Goal: Register for event/course

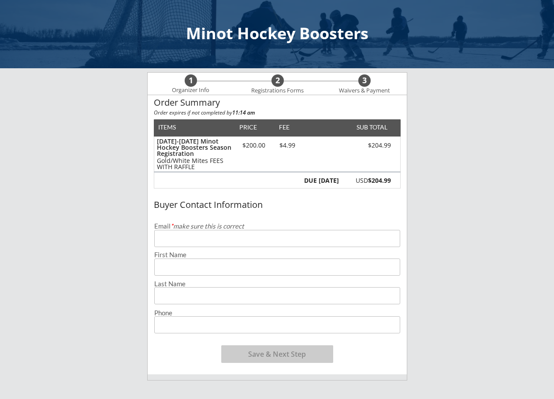
click at [187, 243] on input "email" at bounding box center [277, 238] width 246 height 17
type input "[EMAIL_ADDRESS][DOMAIN_NAME]"
type input "[PERSON_NAME]"
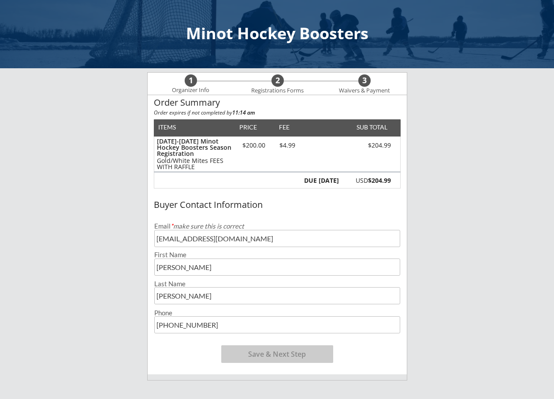
type input "[PHONE_NUMBER]"
click at [160, 268] on input "input" at bounding box center [277, 267] width 246 height 17
type input "[PERSON_NAME]"
click at [301, 354] on button "Save & Next Step" at bounding box center [277, 354] width 112 height 18
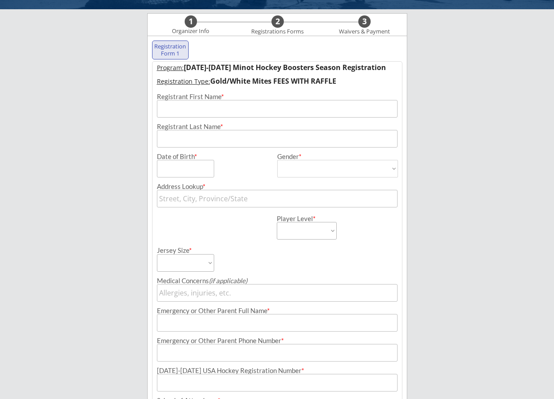
scroll to position [63, 0]
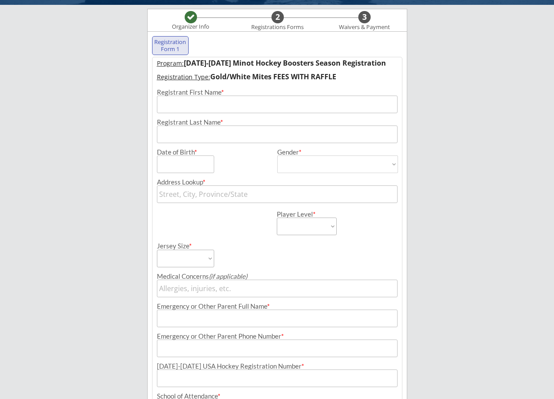
click at [199, 105] on input "input" at bounding box center [277, 105] width 240 height 18
type input "[PERSON_NAME]"
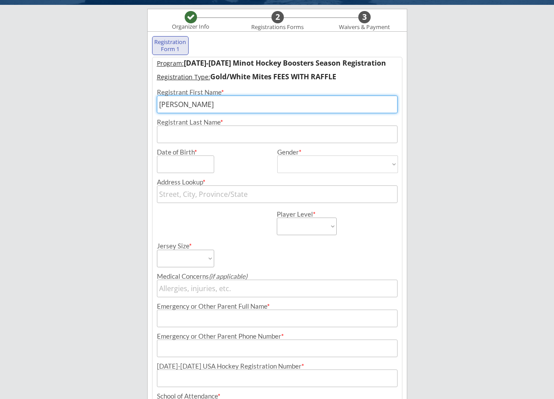
type input "[PERSON_NAME]"
click at [196, 168] on input "input" at bounding box center [185, 164] width 57 height 18
type input "[DATE]"
click at [352, 167] on select "[DEMOGRAPHIC_DATA] [DEMOGRAPHIC_DATA]" at bounding box center [337, 164] width 121 height 18
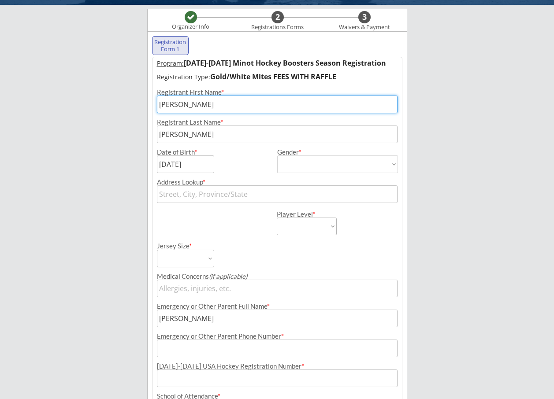
select select ""[DEMOGRAPHIC_DATA]""
click at [277, 155] on select "[DEMOGRAPHIC_DATA] [DEMOGRAPHIC_DATA]" at bounding box center [337, 164] width 121 height 18
type input "[DEMOGRAPHIC_DATA]"
click at [224, 198] on input "text" at bounding box center [277, 194] width 240 height 18
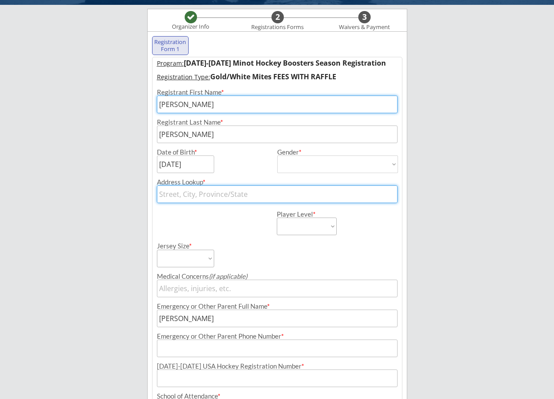
type input "[STREET_ADDRESS]"
type input "[EMAIL_ADDRESS][DOMAIN_NAME]"
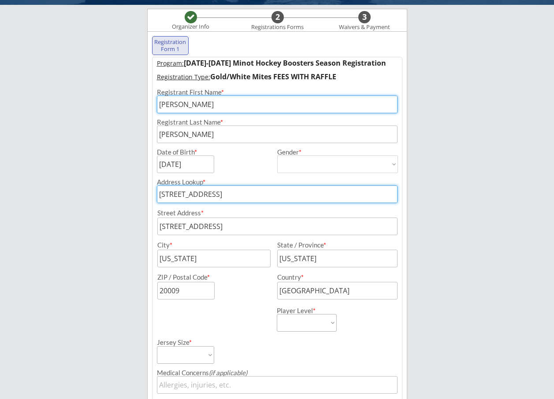
type input "MINOT"
type input "Minot"
type input "[US_STATE]"
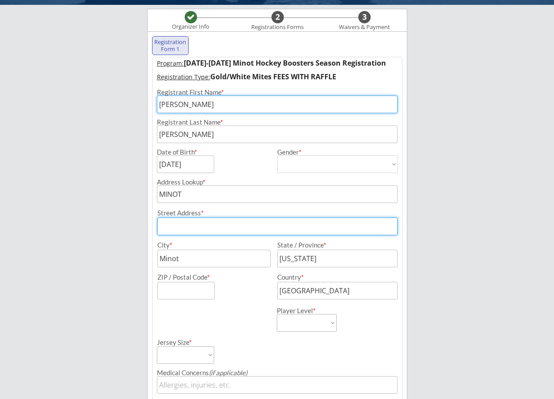
click at [222, 227] on input "input" at bounding box center [277, 227] width 240 height 18
click at [221, 191] on input "MINOT" at bounding box center [277, 194] width 240 height 18
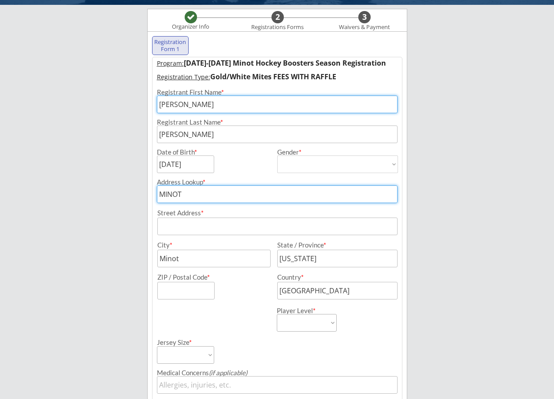
drag, startPoint x: 205, startPoint y: 199, endPoint x: 144, endPoint y: 198, distance: 60.3
click at [144, 198] on div "Minot Hockey Boosters Organizer Info 2 Registrations Forms 3 Waivers & Payment …" at bounding box center [277, 309] width 554 height 745
type input "26"
type input "[STREET_ADDRESS][US_STATE]"
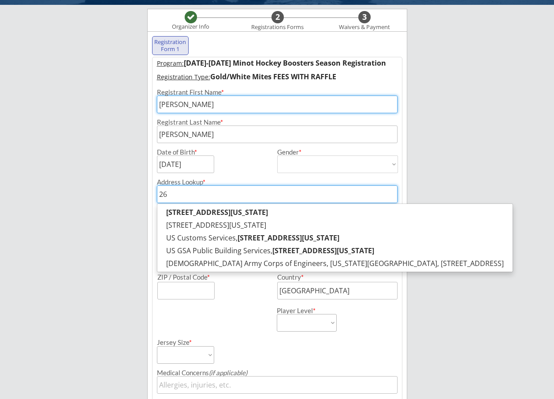
type input "26"
type input "[STREET_ADDRESS][US_STATE]"
type input "2"
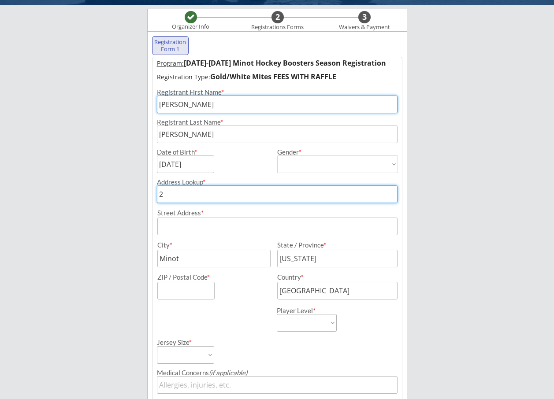
type input "26"
type input "[STREET_ADDRESS][US_STATE]"
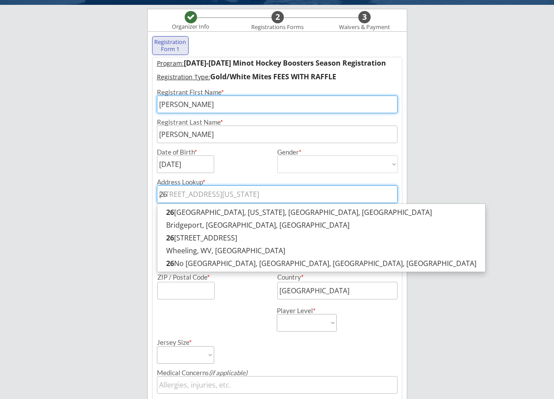
type input "261"
type input "[STREET_ADDRESS][US_STATE]"
type input "2617"
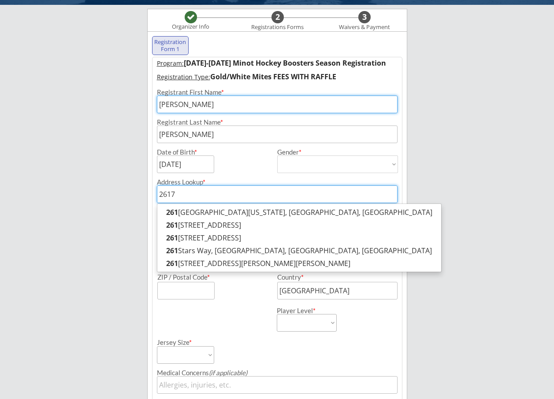
type input "[STREET_ADDRESS][PERSON_NAME][PERSON_NAME]"
type input "2617"
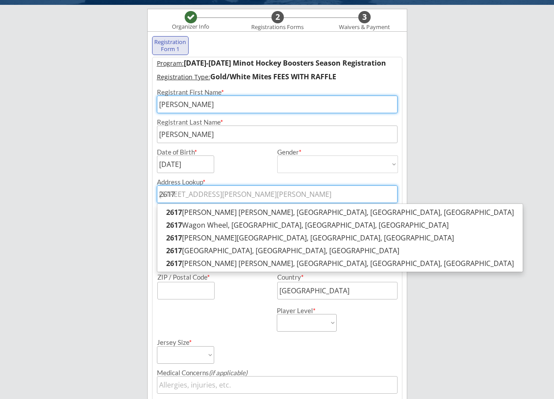
type input "2617 1"
type input "[STREET_ADDRESS]"
type input "2617 18"
type input "[STREET_ADDRESS]"
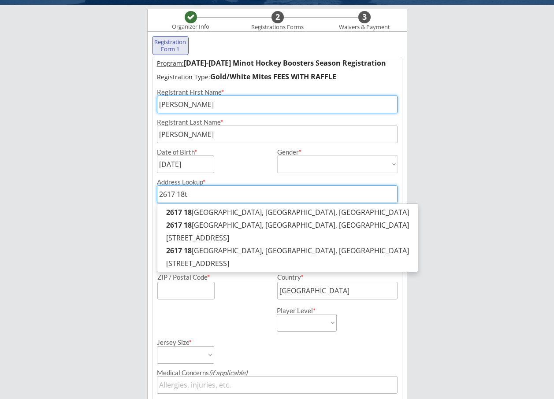
type input "2617 18th"
type input "[STREET_ADDRESS]"
type input "2617 18th"
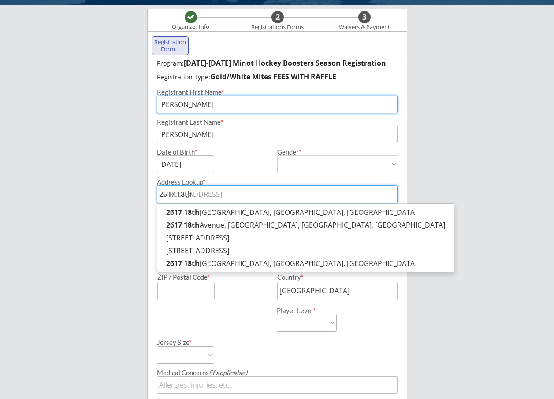
type input "[STREET_ADDRESS]"
type input "2617 18th S"
type input "[STREET_ADDRESS]"
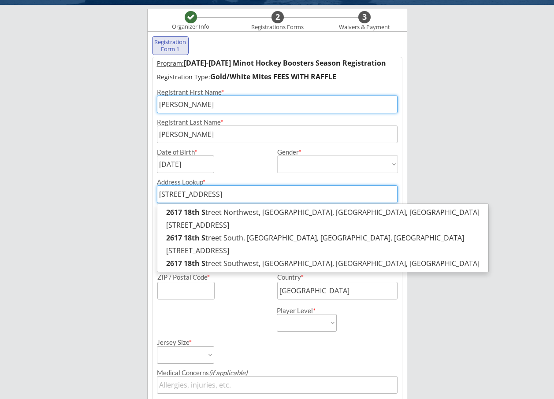
type input "[STREET_ADDRESS]"
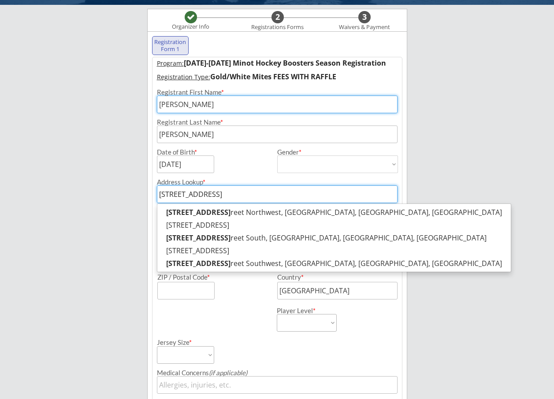
type input "[STREET_ADDRESS]"
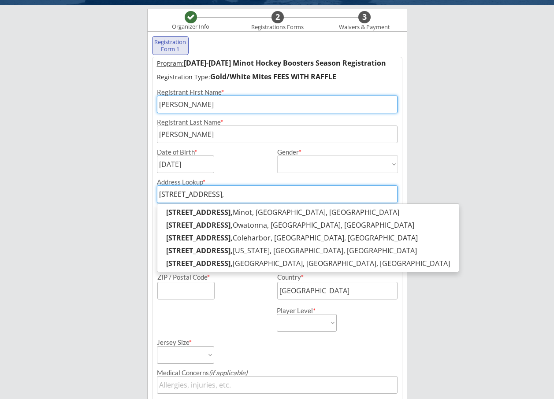
type input "[STREET_ADDRESS]"
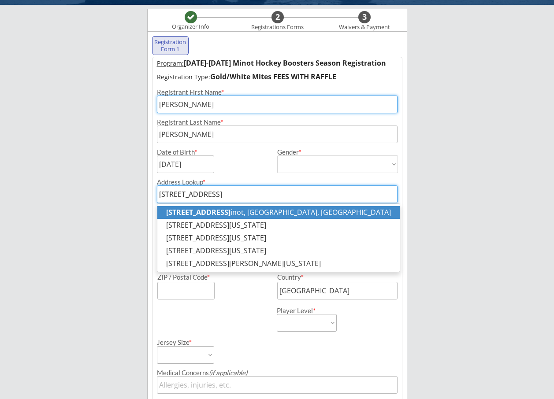
click at [228, 212] on strong "[STREET_ADDRESS]" at bounding box center [198, 212] width 64 height 10
type input "[STREET_ADDRESS]"
type input "58703"
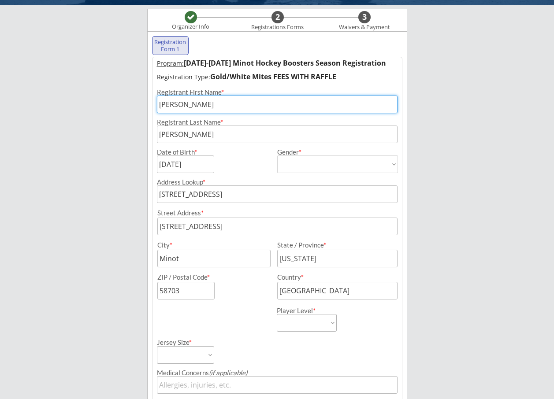
type input "[STREET_ADDRESS]"
click at [248, 306] on div "Player Level * Learn to Play Boys Learn to Play Girls Maroon Mites Gold/White M…" at bounding box center [276, 315] width 249 height 32
click at [248, 281] on div "ZIP / Postal Code *" at bounding box center [213, 277] width 112 height 7
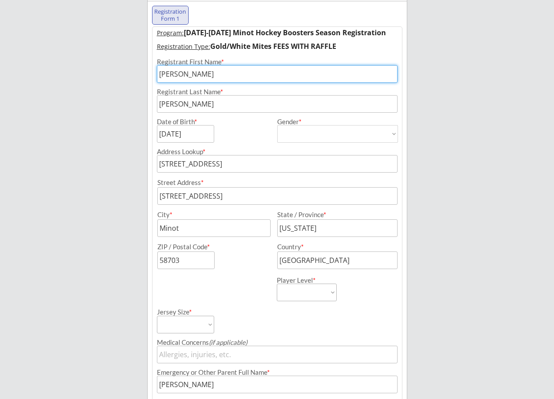
scroll to position [107, 0]
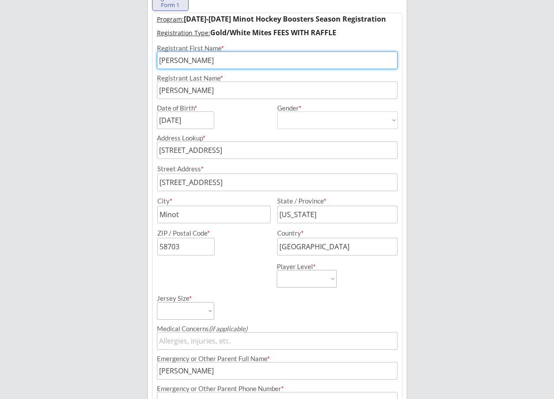
click at [319, 277] on select "Learn to Play Boys Learn to Play Girls Maroon Mites Gold/White Mites Squirts Pe…" at bounding box center [307, 279] width 60 height 18
select select ""Gold/White Mites""
click at [277, 270] on select "Learn to Play Boys Learn to Play Girls Maroon Mites Gold/White Mites Squirts Pe…" at bounding box center [307, 279] width 60 height 18
click at [240, 307] on div "Jersey Size * Adult Small Adult Medium Adult Large Adult XL Goalie Cut" at bounding box center [216, 304] width 119 height 32
click at [203, 311] on select "Adult Small Adult Medium Adult Large Adult XL Goalie Cut" at bounding box center [185, 311] width 57 height 18
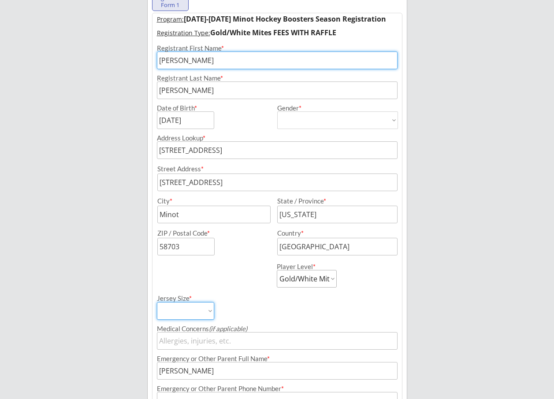
select select ""Adult Medium""
click at [157, 302] on select "Adult Small Adult Medium Adult Large Adult XL Goalie Cut" at bounding box center [185, 311] width 57 height 18
click at [269, 311] on div "Jersey Size * Adult Small Adult Medium Adult Large Adult XL Goalie Cut" at bounding box center [216, 304] width 119 height 32
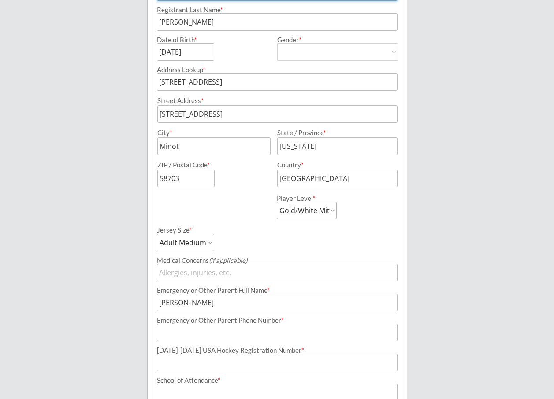
scroll to position [240, 0]
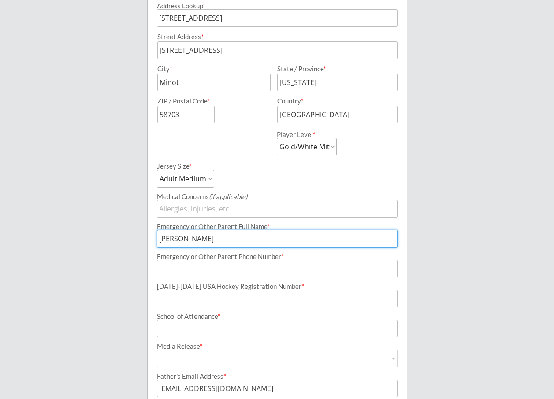
drag, startPoint x: 179, startPoint y: 239, endPoint x: 145, endPoint y: 240, distance: 33.9
click at [145, 240] on div "Minot Hockey Boosters Organizer Info 2 Registrations Forms 3 Waivers & Payment …" at bounding box center [277, 132] width 554 height 745
type input "[PERSON_NAME]"
click at [166, 271] on input "input" at bounding box center [277, 269] width 240 height 18
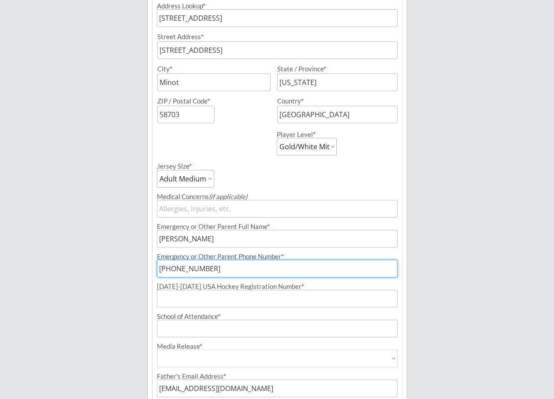
type input "[PHONE_NUMBER]"
click at [230, 299] on input "input" at bounding box center [277, 299] width 240 height 18
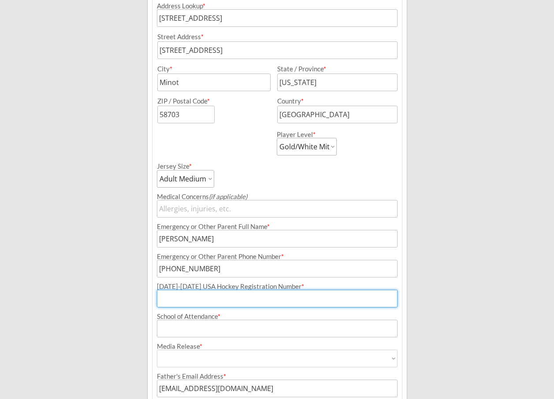
click at [220, 295] on input "input" at bounding box center [277, 299] width 240 height 18
paste input "246601505ANDRE"
type input "246601505ANDRE"
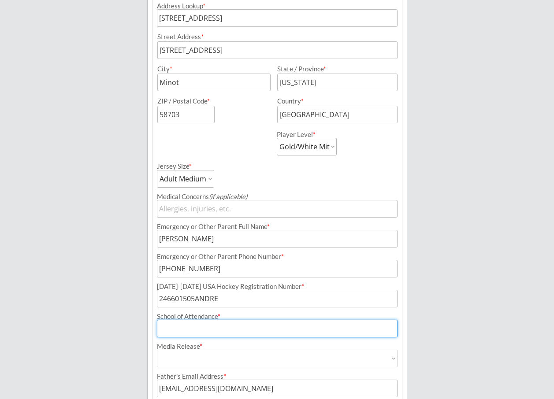
click at [216, 331] on input "input" at bounding box center [277, 329] width 240 height 18
type input "[PERSON_NAME][GEOGRAPHIC_DATA]"
click at [236, 360] on select "Yes No" at bounding box center [277, 359] width 240 height 18
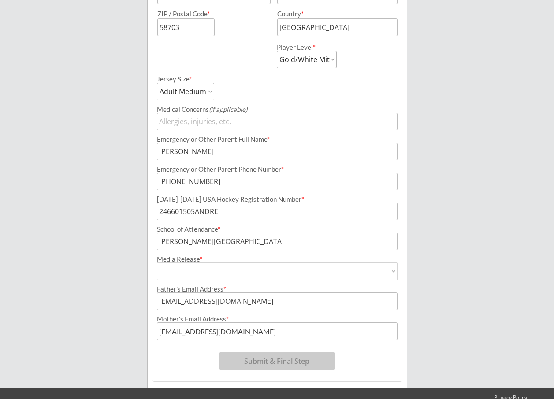
scroll to position [328, 0]
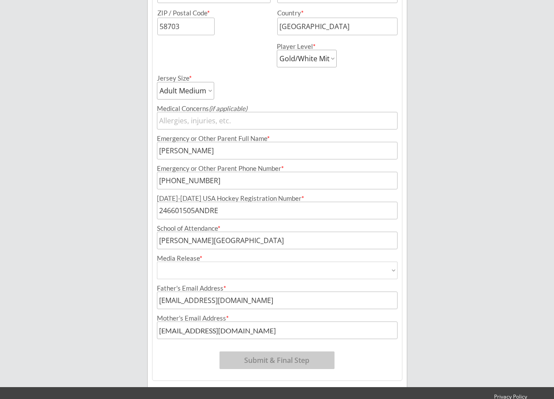
click at [219, 270] on select "Yes No" at bounding box center [277, 271] width 240 height 18
select select ""Yes""
click at [157, 262] on select "Yes No" at bounding box center [277, 271] width 240 height 18
type input "Yes"
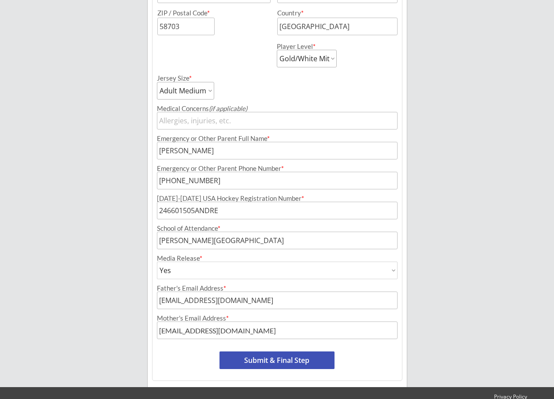
click at [178, 362] on div "Program: [DATE]-[DATE] Minot Hockey Boosters Season Registration Registration T…" at bounding box center [277, 87] width 250 height 588
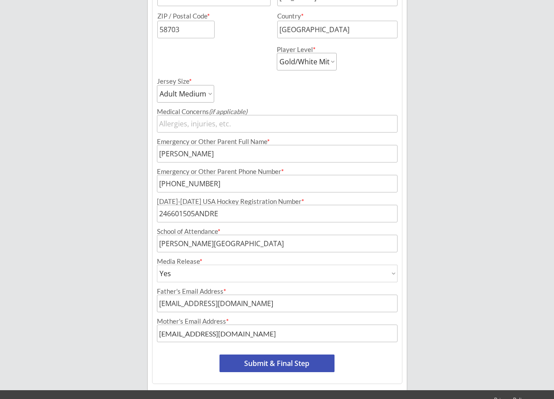
scroll to position [346, 0]
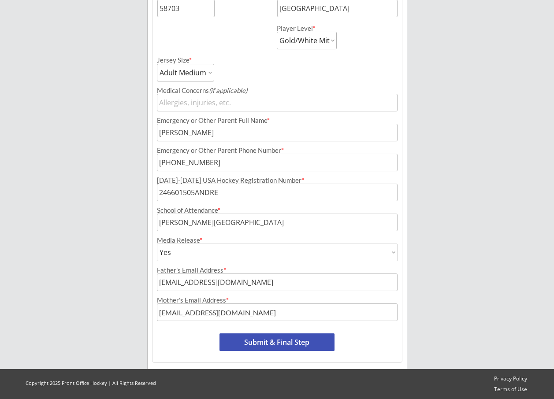
click at [267, 344] on button "Submit & Final Step" at bounding box center [276, 342] width 115 height 18
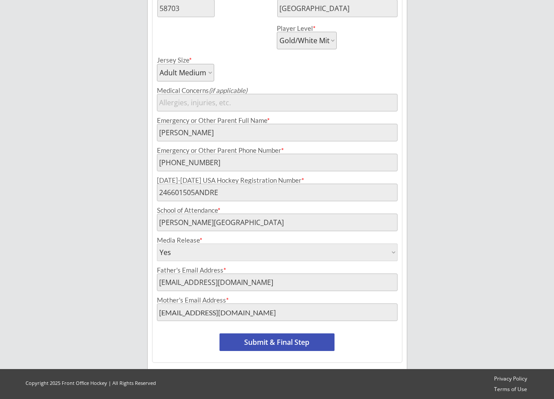
click at [290, 345] on button "Submit & Final Step" at bounding box center [276, 342] width 115 height 18
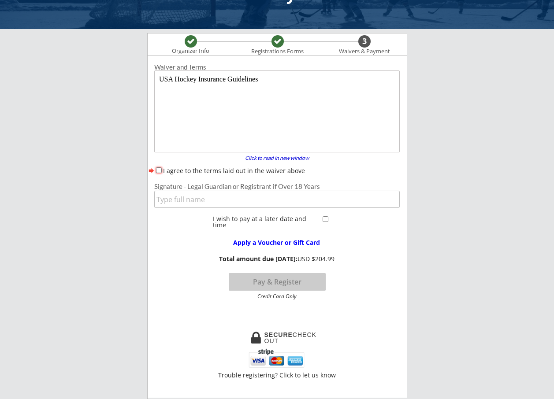
scroll to position [0, 0]
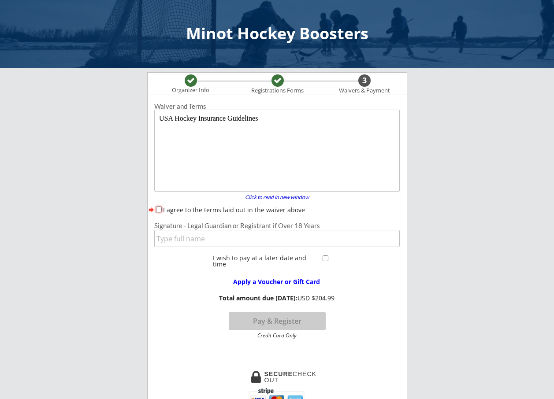
click at [160, 210] on input "I agree to the terms laid out in the waiver above" at bounding box center [159, 210] width 6 height 6
checkbox input "true"
click at [200, 241] on input "input" at bounding box center [276, 238] width 245 height 17
type input "[PERSON_NAME]"
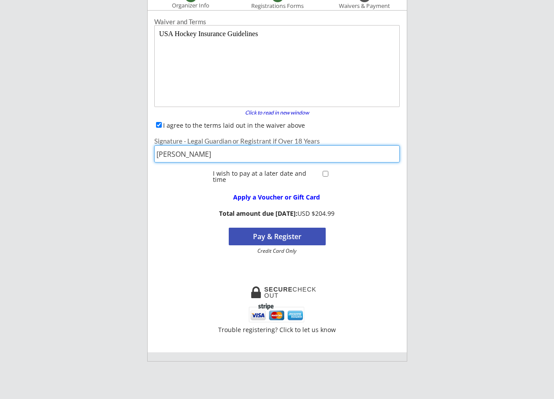
scroll to position [88, 0]
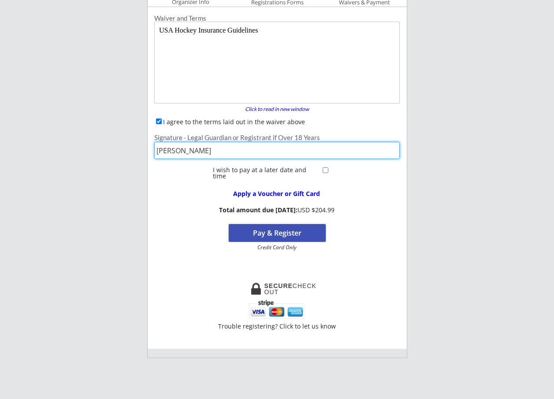
click at [286, 233] on button "Pay & Register" at bounding box center [277, 233] width 97 height 18
click at [304, 232] on button "Pay & Register" at bounding box center [277, 233] width 97 height 18
